Goal: Information Seeking & Learning: Understand process/instructions

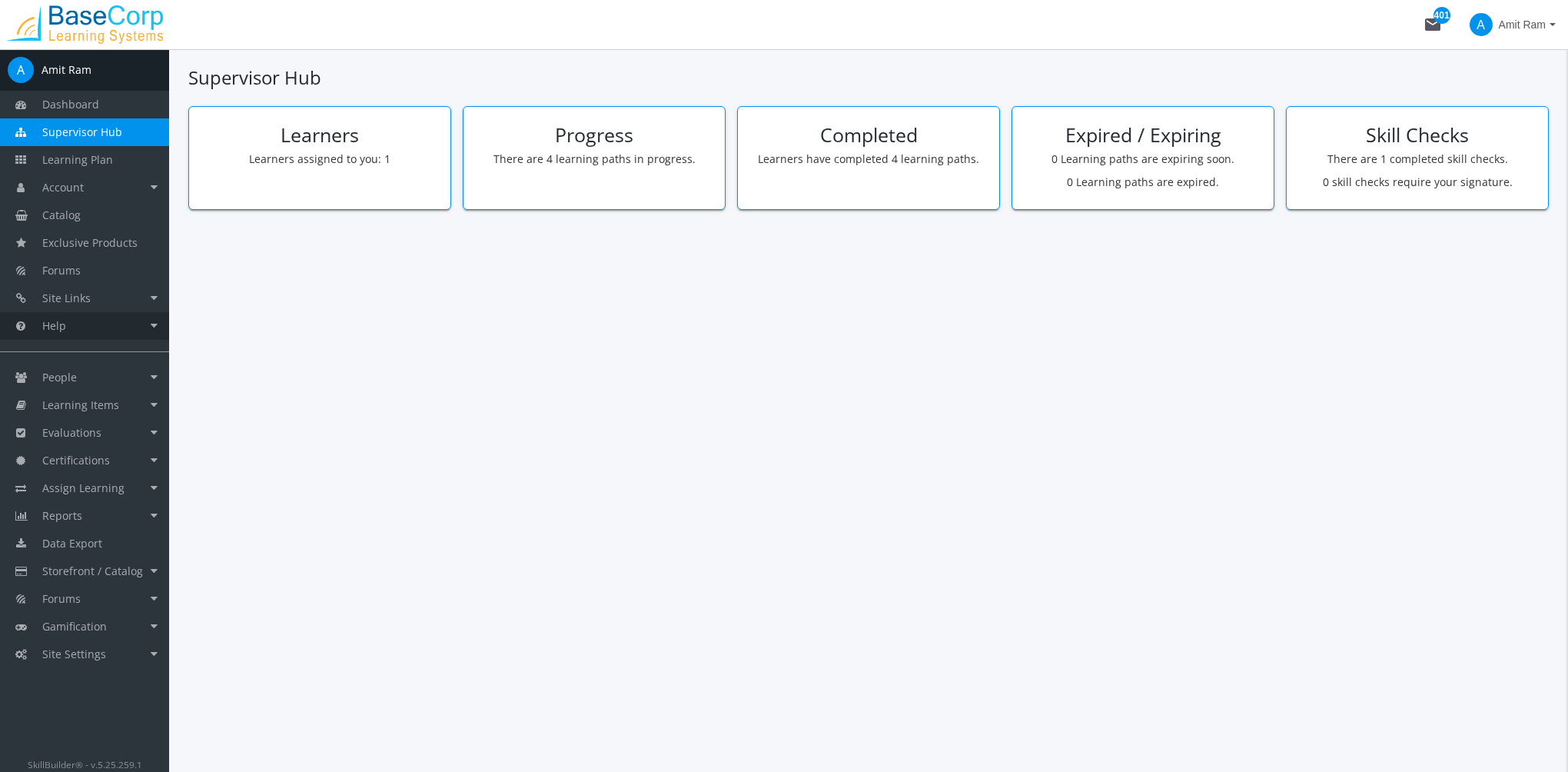
click at [129, 322] on link "Help" at bounding box center [84, 325] width 169 height 28
click at [101, 374] on link "Help Centre" at bounding box center [96, 381] width 146 height 28
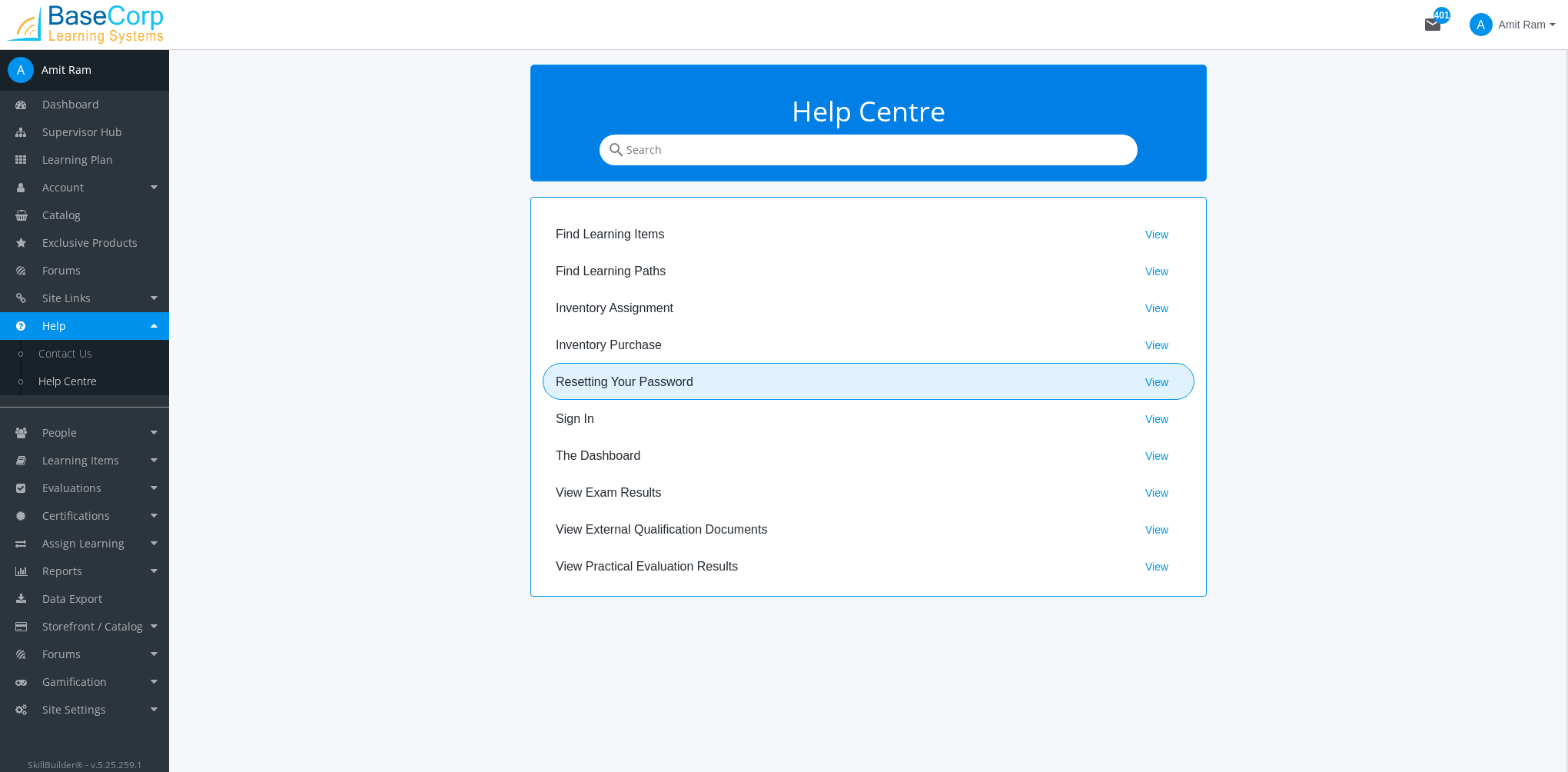
click at [643, 375] on h3 "resetting your password" at bounding box center [844, 381] width 576 height 13
click at [640, 385] on h3 "resetting your password" at bounding box center [844, 381] width 576 height 13
